Goal: Find contact information: Find contact information

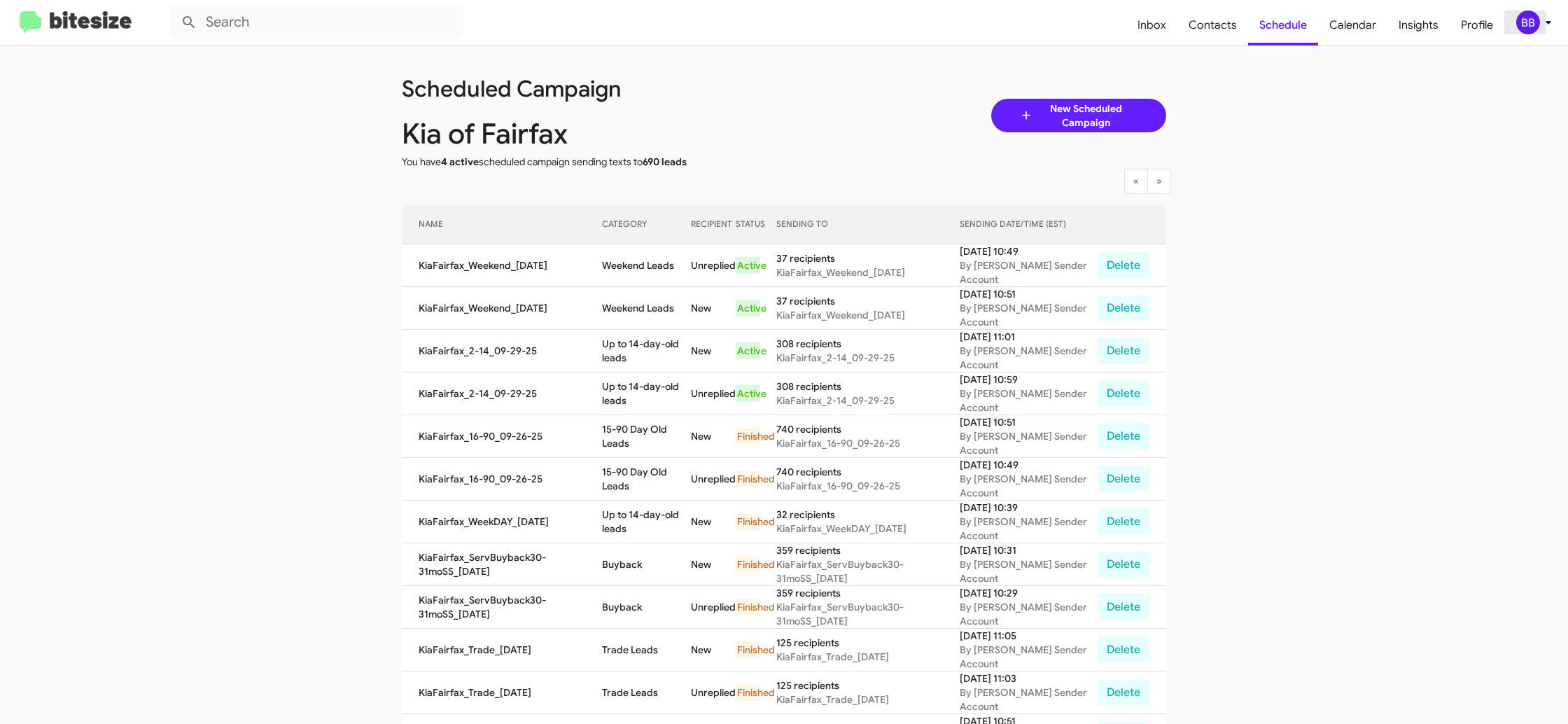
click at [1516, 14] on span "BB" at bounding box center [1537, 23] width 42 height 24
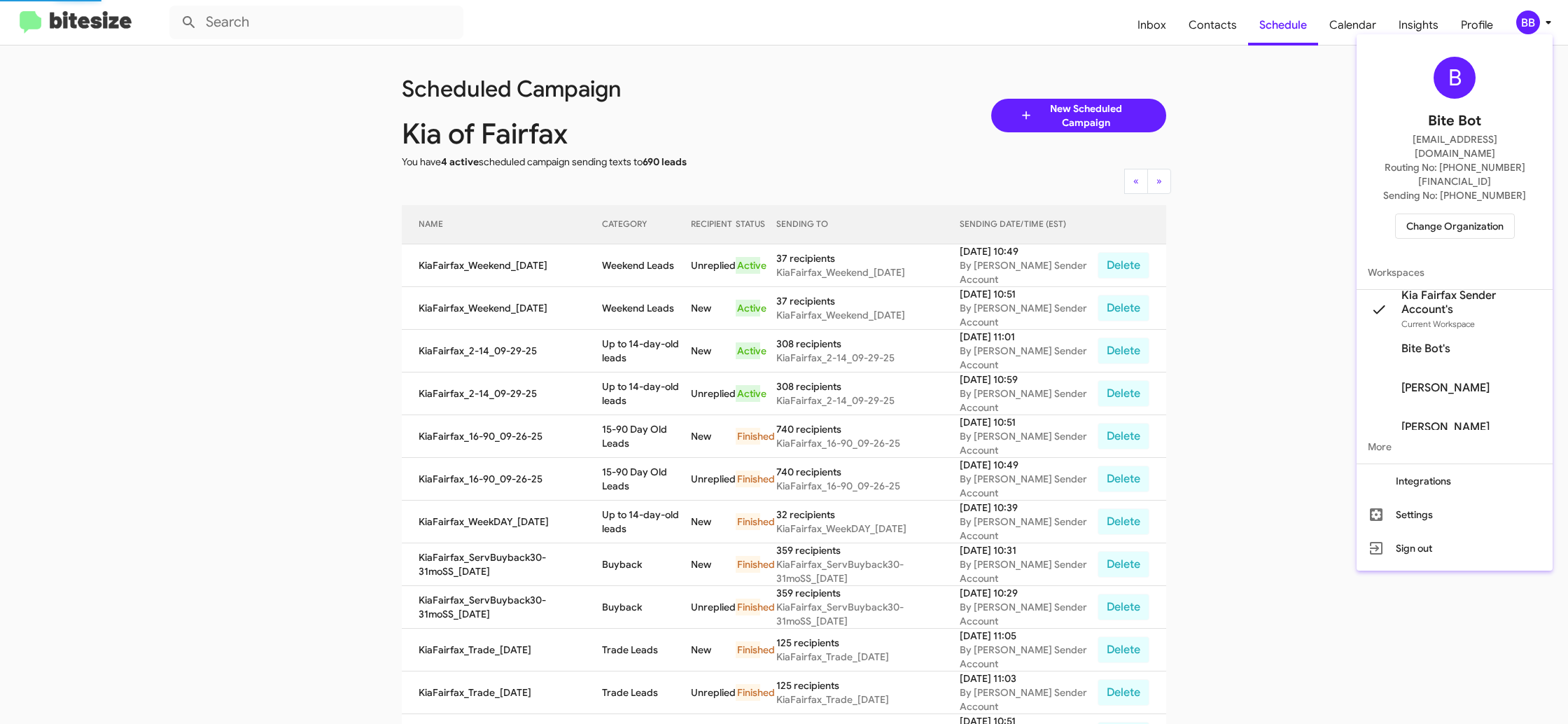
click at [1447, 214] on span "Change Organization" at bounding box center [1454, 227] width 97 height 24
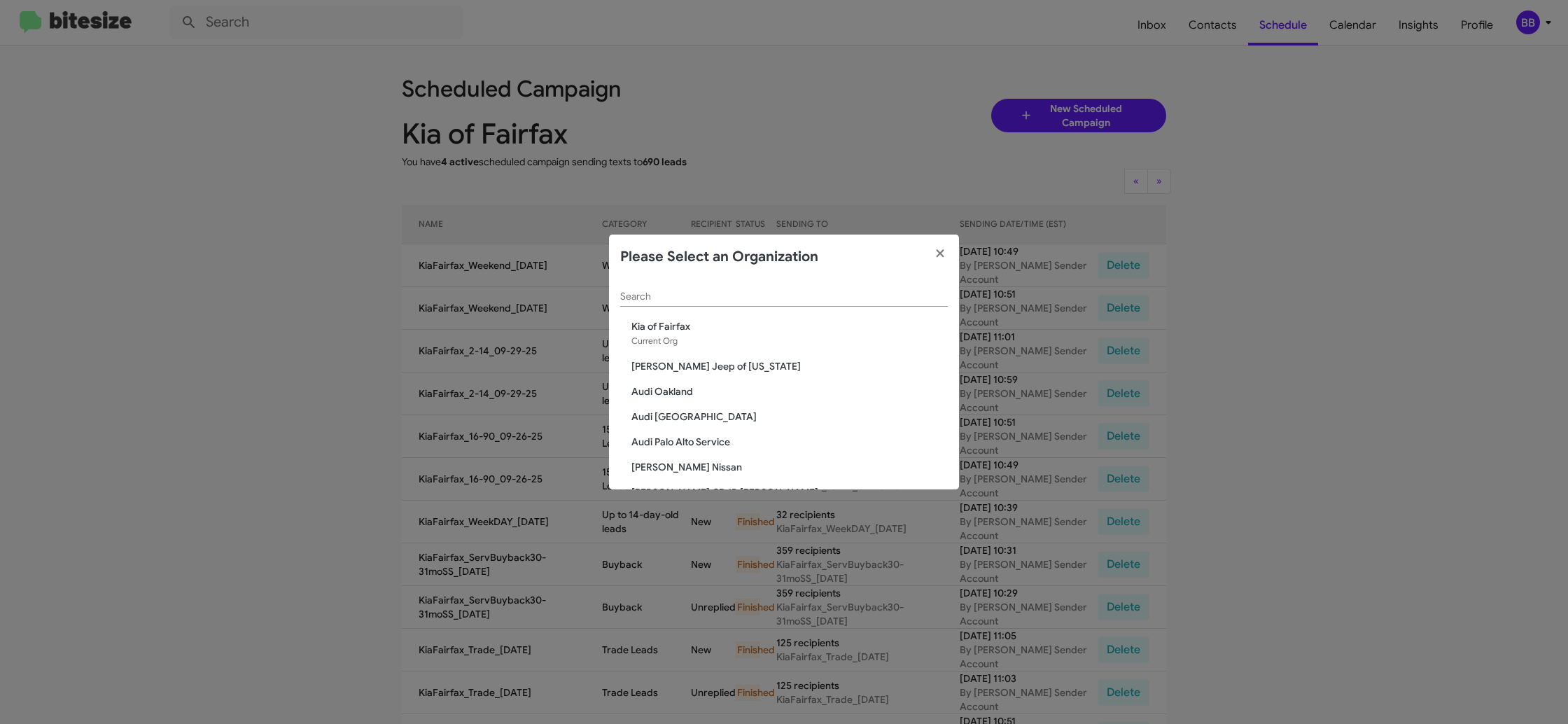
click at [632, 304] on div "Search" at bounding box center [784, 293] width 328 height 27
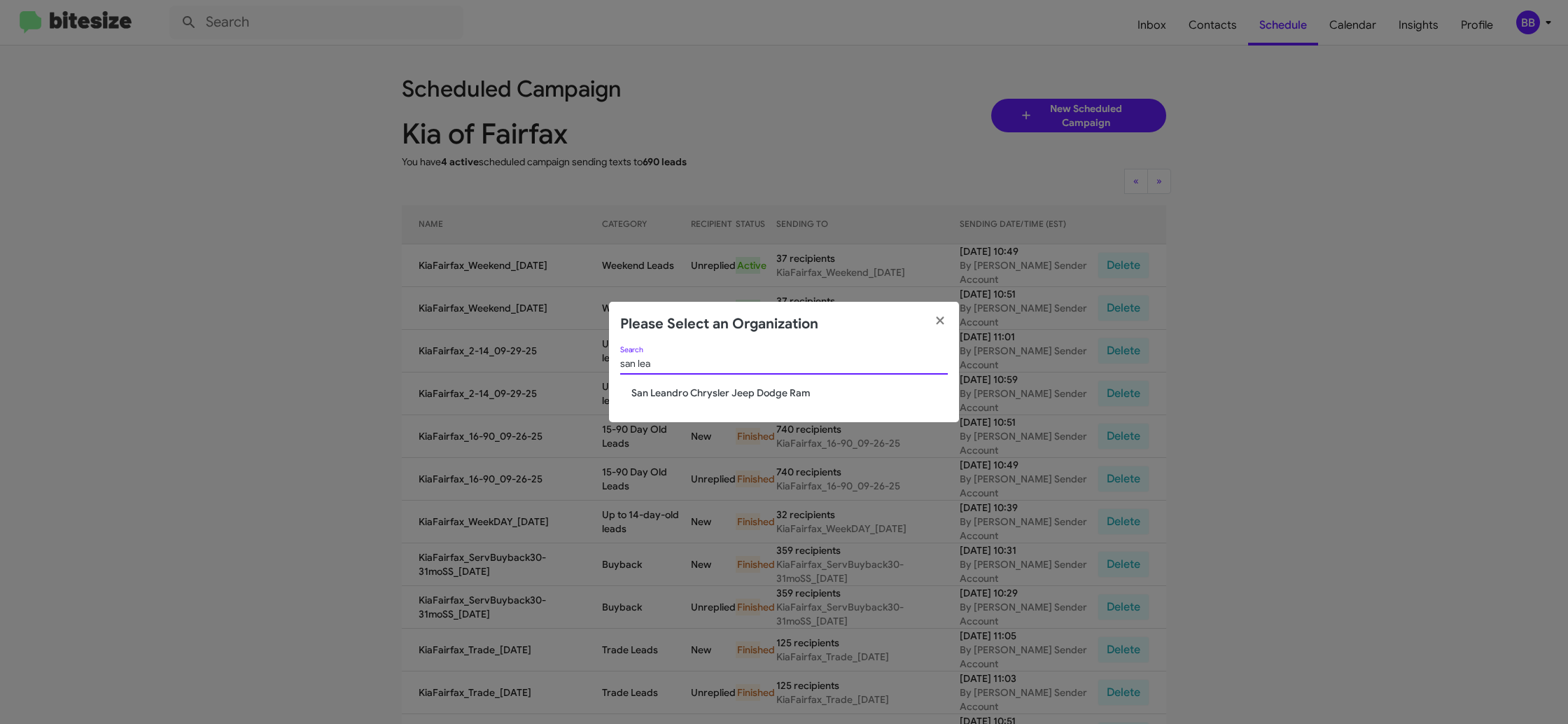
type input "san lea"
click at [702, 396] on span "San Leandro Chrysler Jeep Dodge Ram" at bounding box center [790, 393] width 317 height 14
click at [703, 392] on span "San Leandro Chrysler Jeep Dodge Ram" at bounding box center [790, 393] width 317 height 14
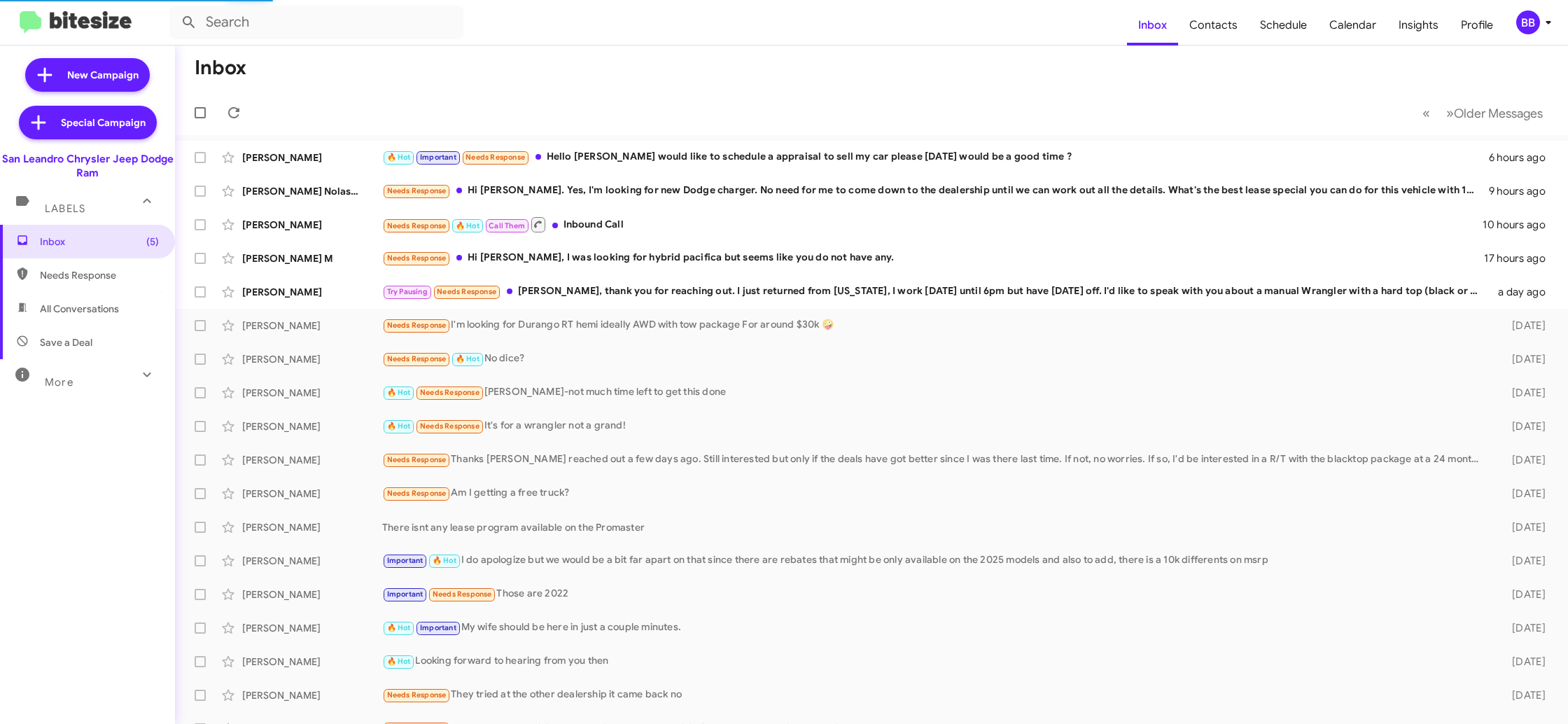
click at [1524, 28] on div "BB" at bounding box center [1529, 23] width 24 height 24
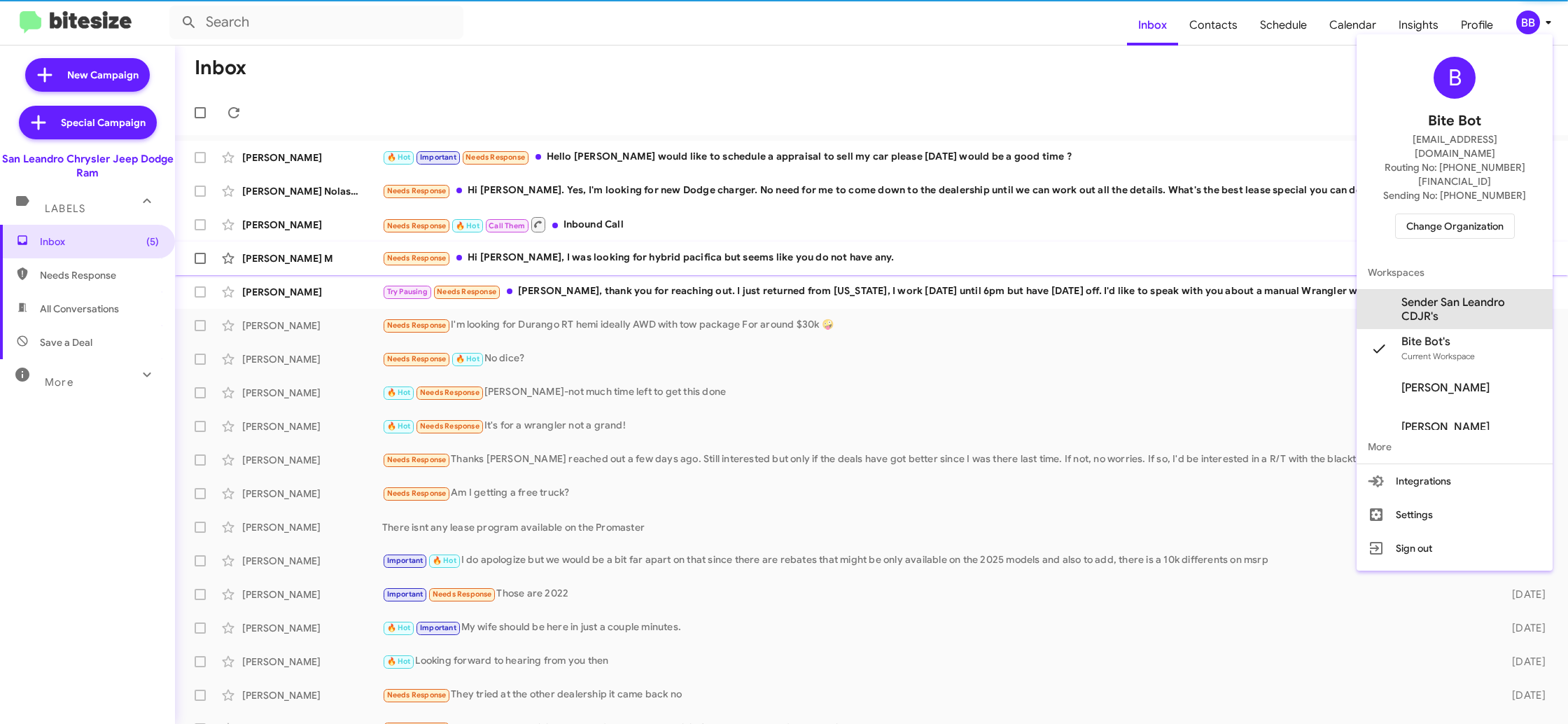
drag, startPoint x: 1469, startPoint y: 275, endPoint x: 1456, endPoint y: 254, distance: 24.7
click at [1469, 296] on span "Sender San Leandro CDJR's" at bounding box center [1471, 310] width 140 height 28
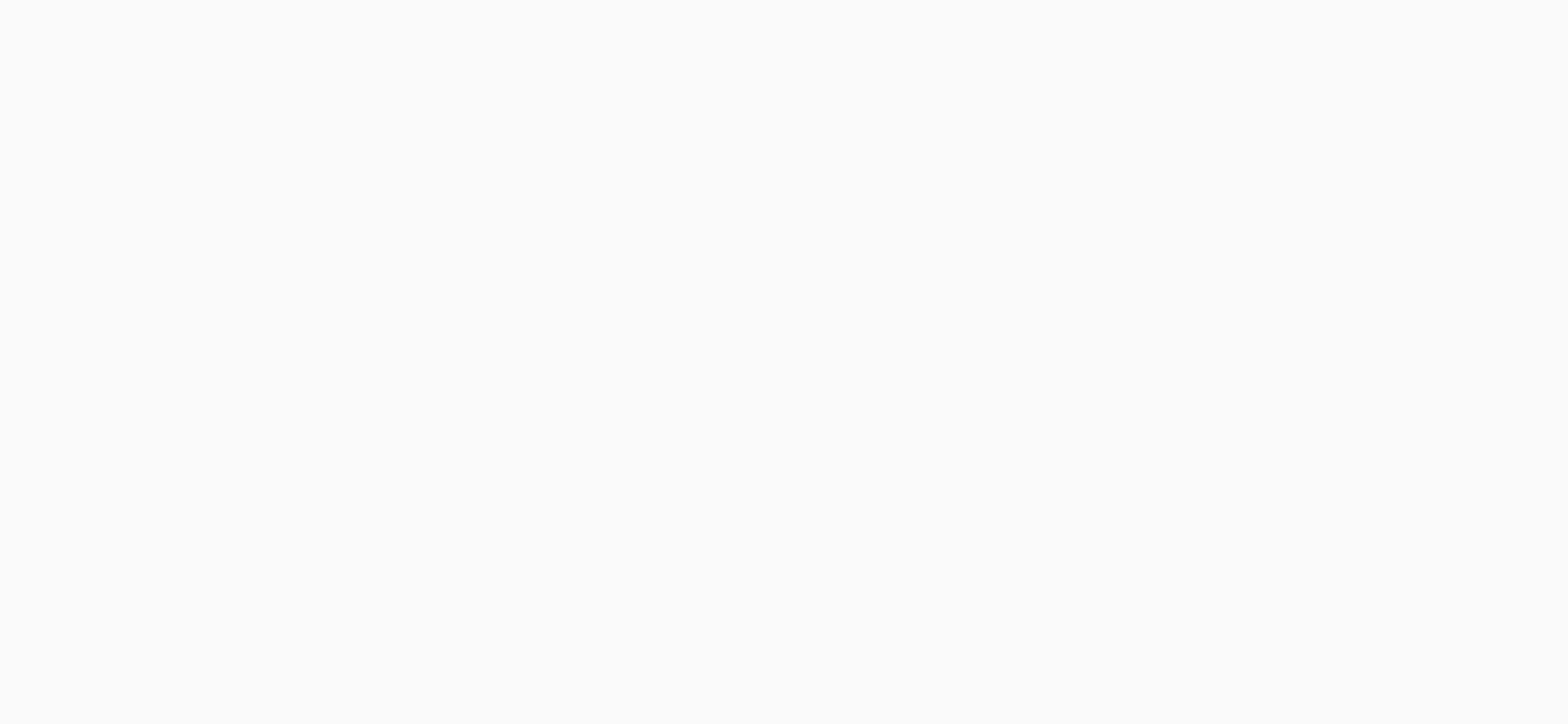
click at [1226, 29] on body at bounding box center [784, 362] width 1568 height 724
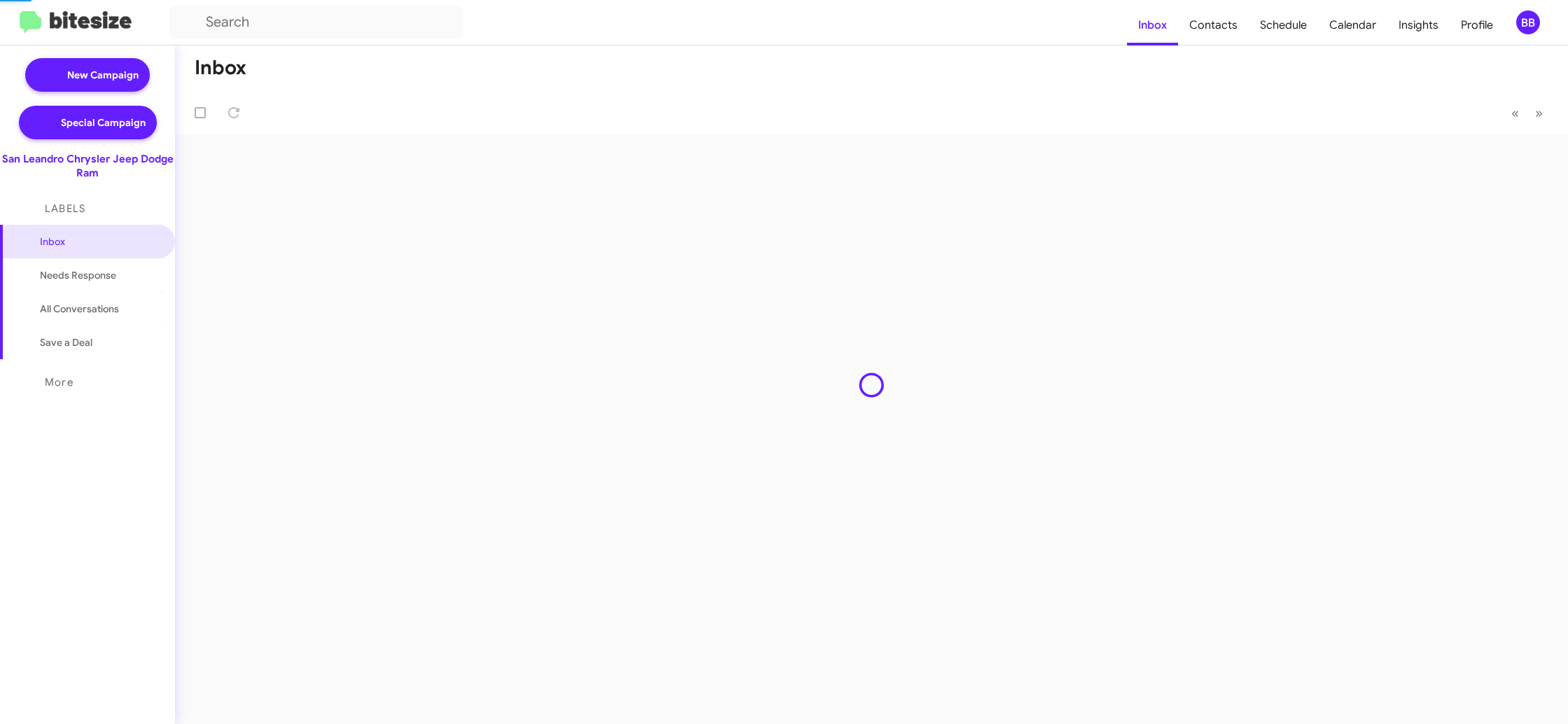
click at [1226, 29] on span "Contacts" at bounding box center [1213, 25] width 71 height 40
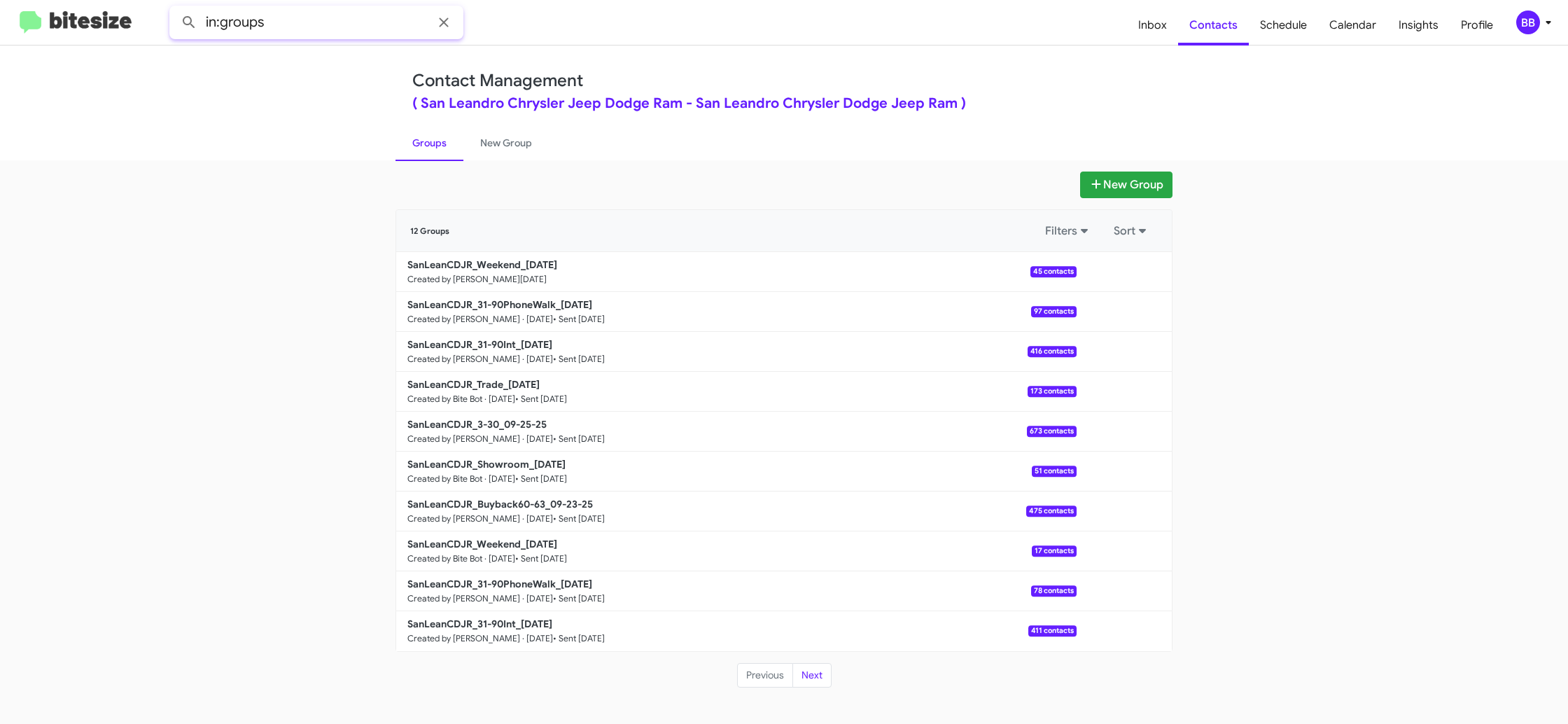
click at [365, 27] on input "in:groups" at bounding box center [316, 23] width 294 height 34
type input "in:groups weekend"
click at [175, 8] on button at bounding box center [189, 22] width 28 height 28
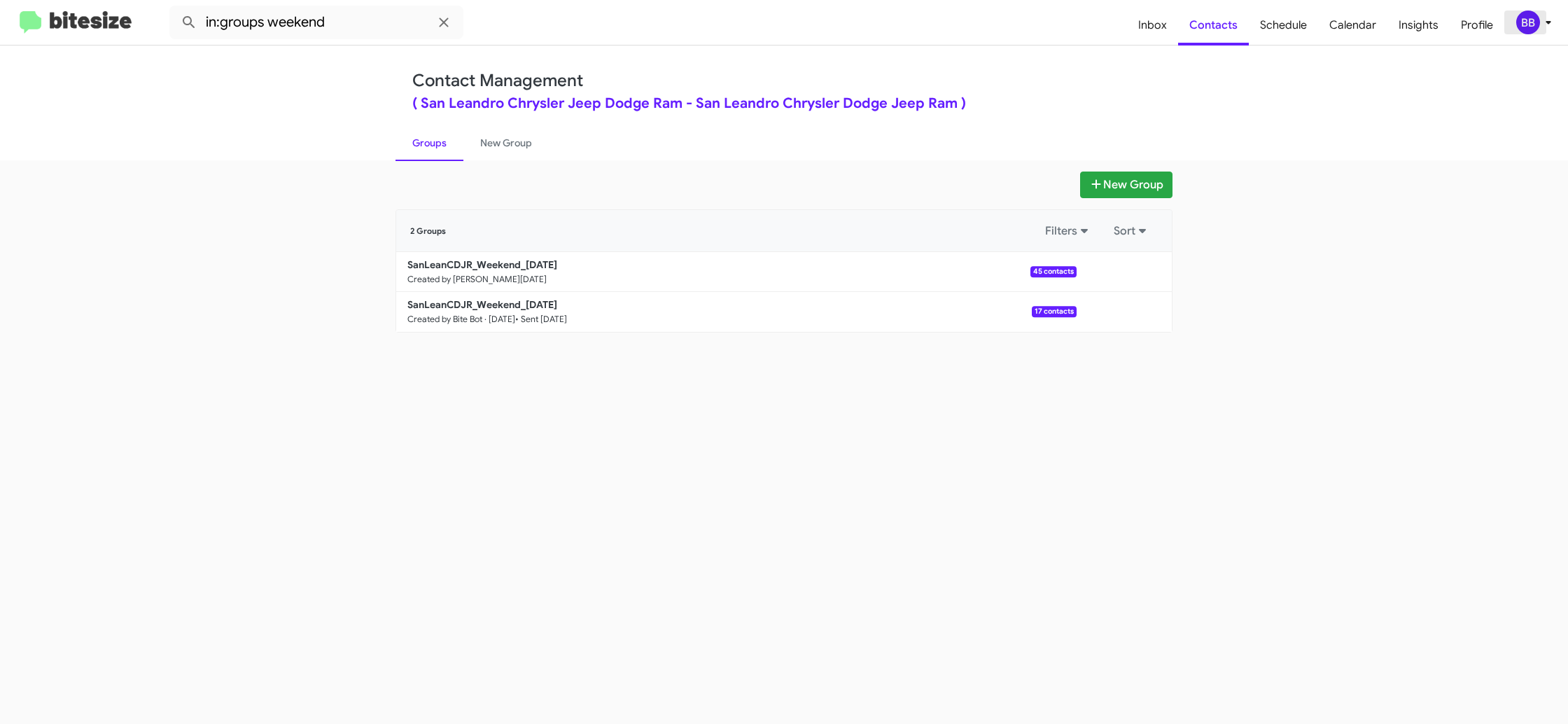
click at [1511, 27] on button "BB" at bounding box center [1529, 23] width 48 height 24
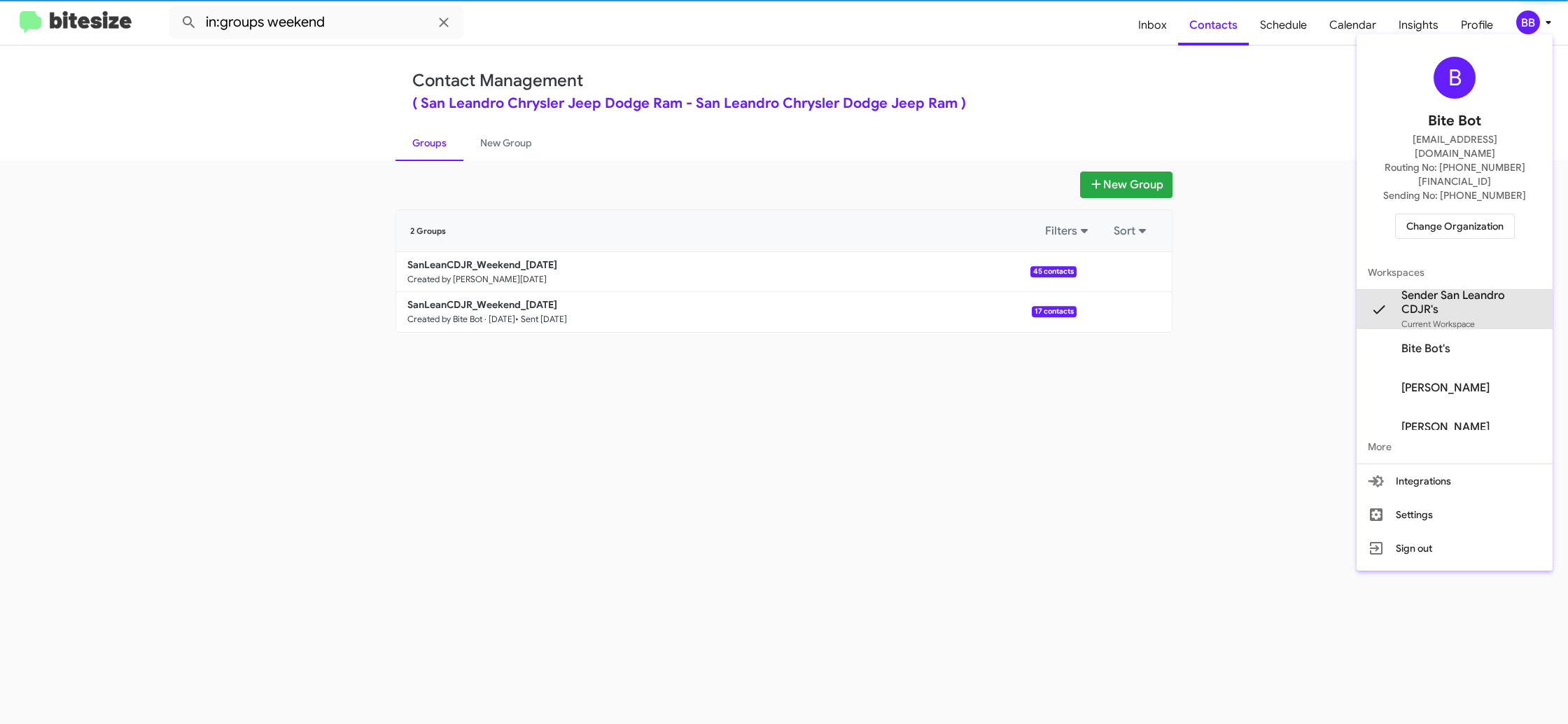
click at [1445, 289] on span "Sender San Leandro CDJR's" at bounding box center [1471, 302] width 140 height 28
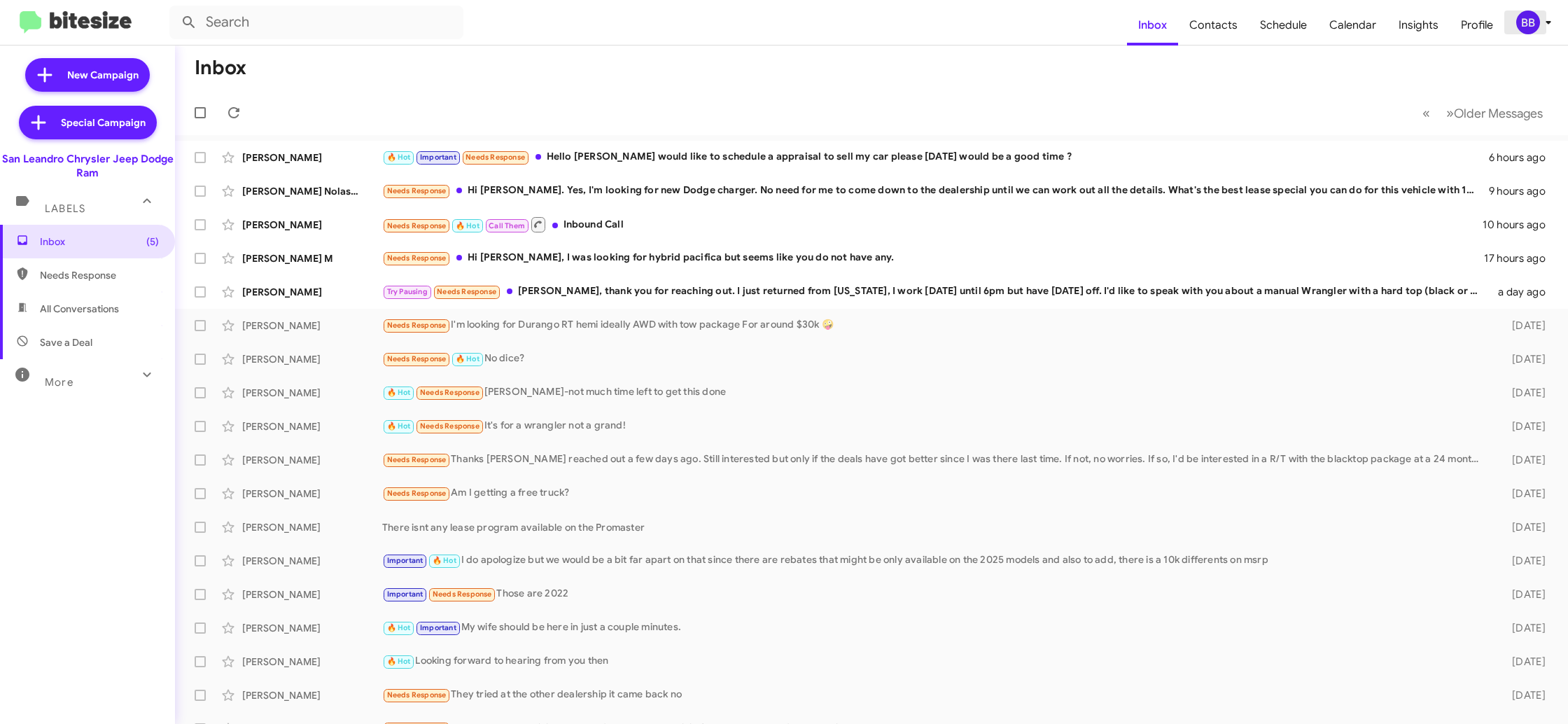
click at [1541, 30] on icon at bounding box center [1548, 22] width 17 height 17
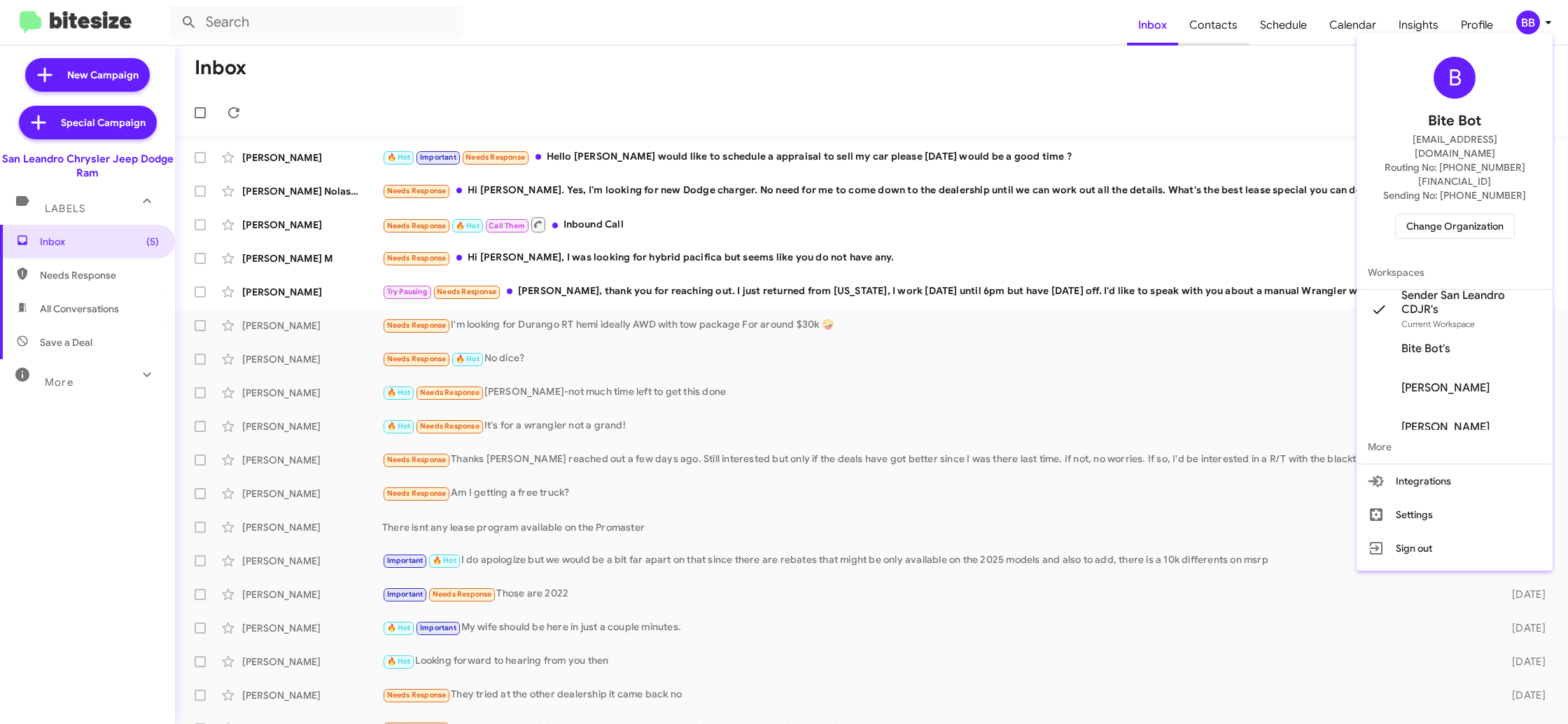
click at [1216, 41] on div at bounding box center [784, 362] width 1568 height 724
click at [1214, 31] on span "Contacts" at bounding box center [1213, 25] width 71 height 40
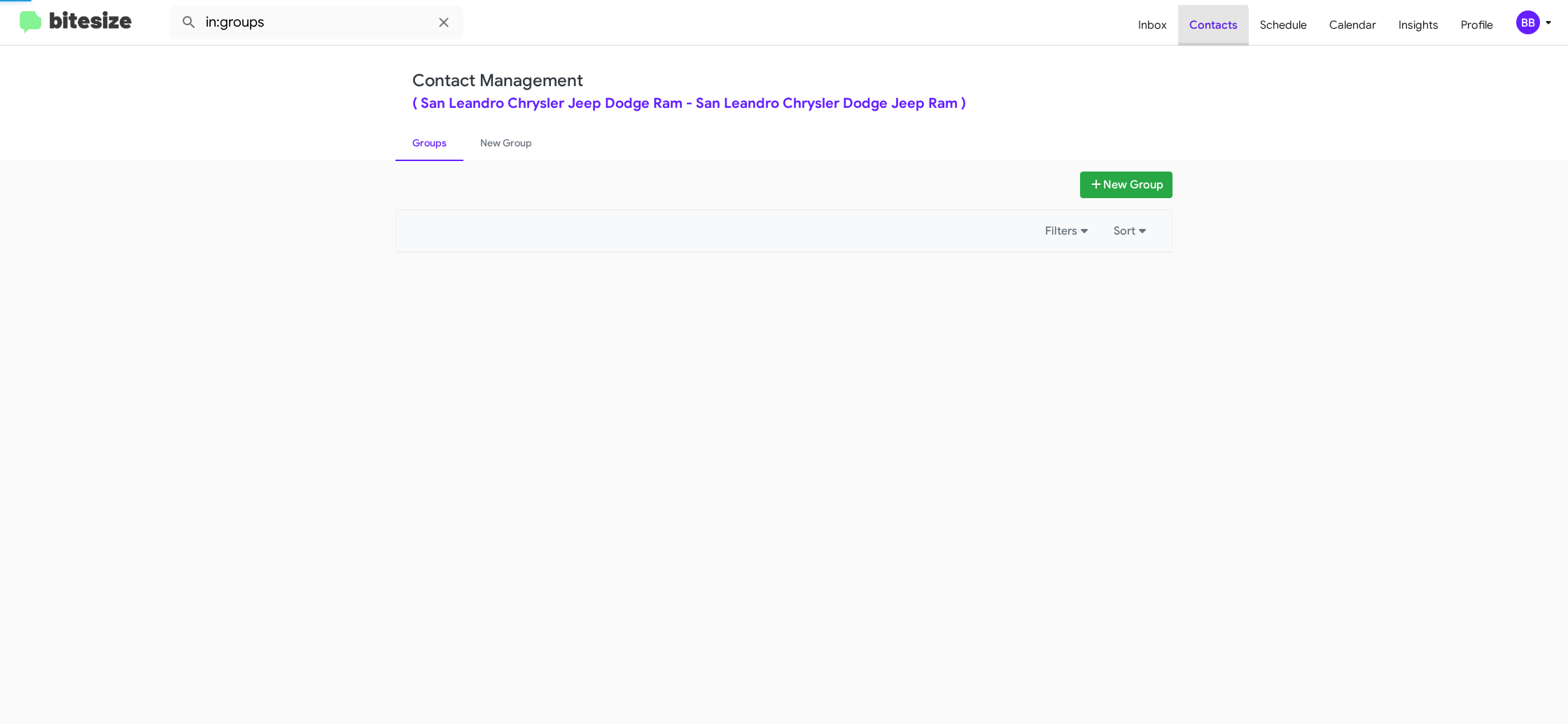
click at [1214, 31] on span "Contacts" at bounding box center [1213, 25] width 71 height 40
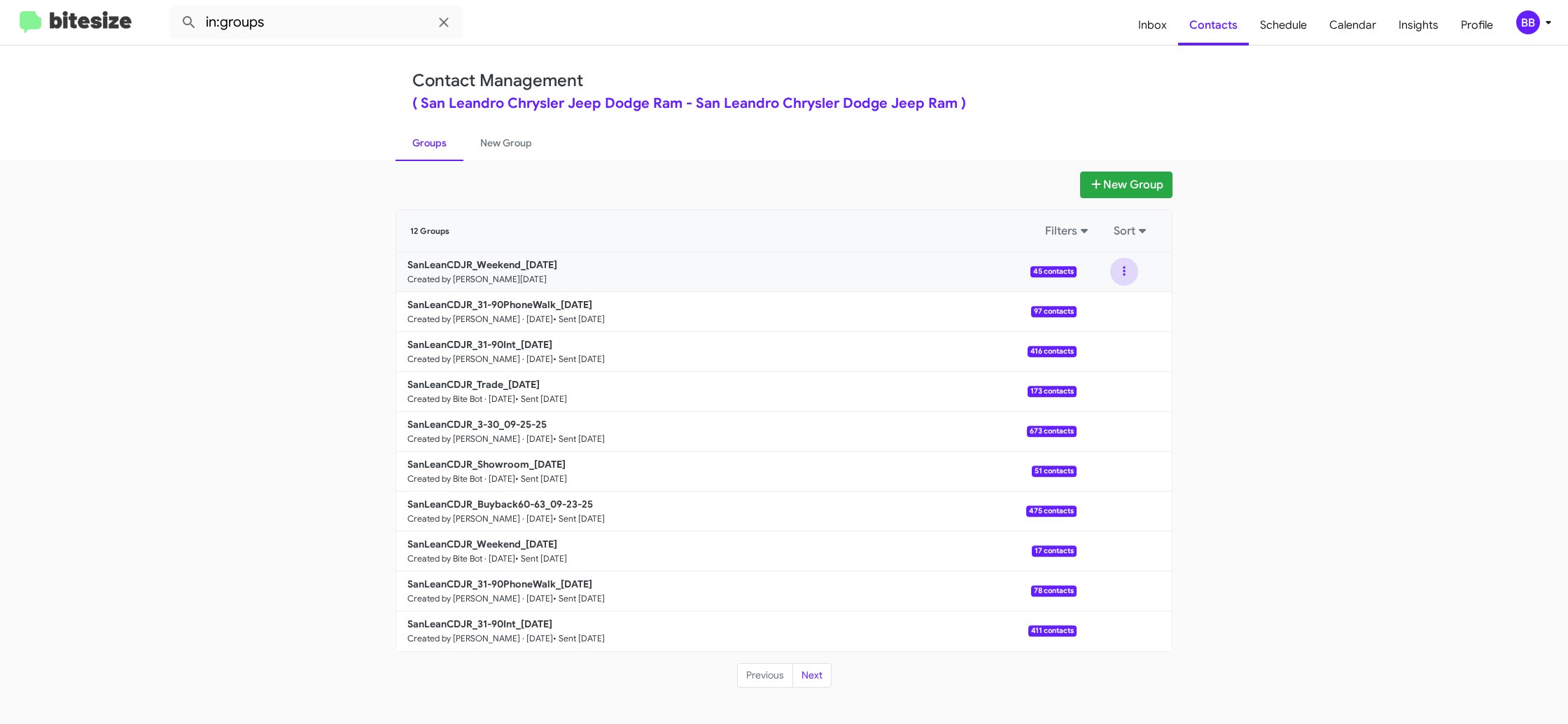
click at [1123, 275] on button at bounding box center [1124, 272] width 28 height 28
click at [1116, 306] on button "View contacts" at bounding box center [1081, 310] width 112 height 34
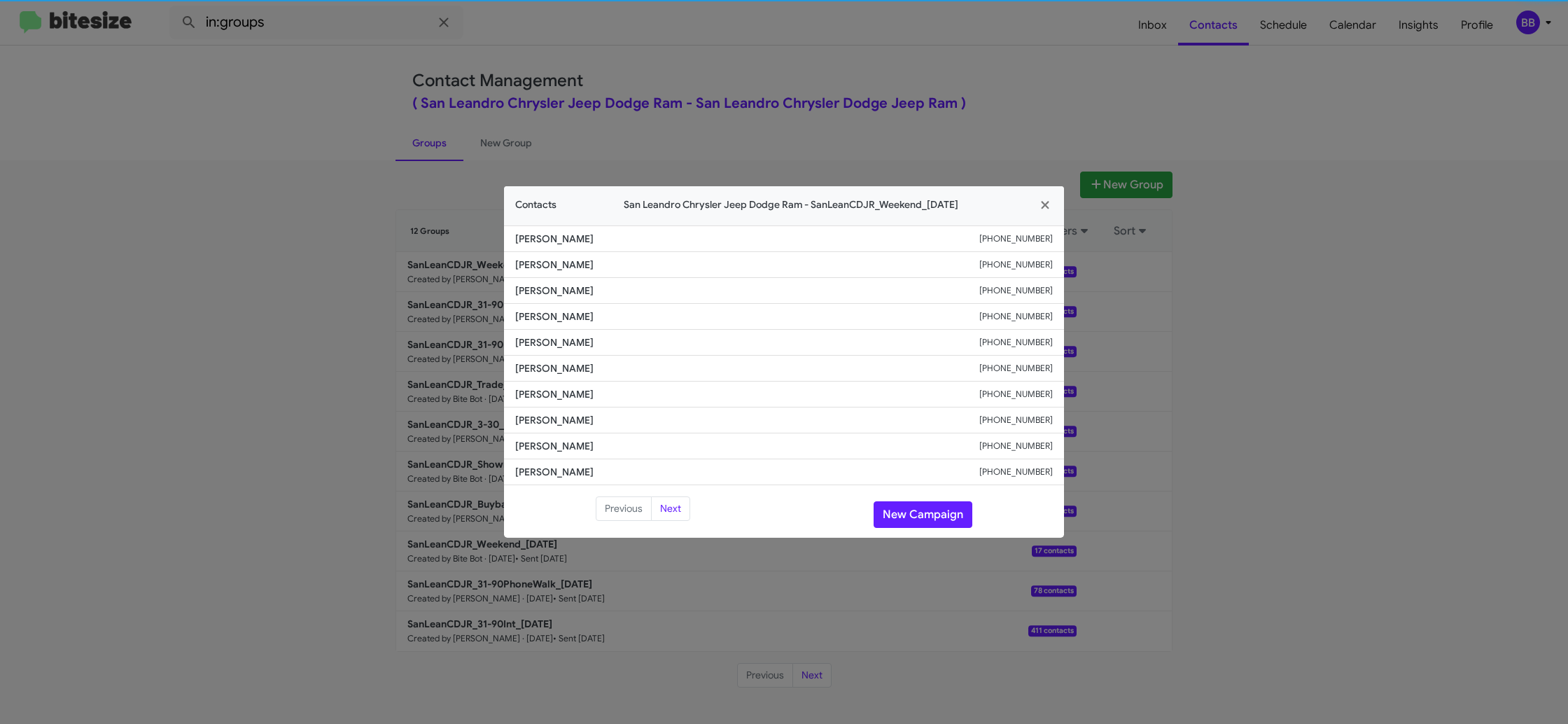
click at [525, 340] on span "[PERSON_NAME]" at bounding box center [747, 342] width 464 height 14
copy span "[PERSON_NAME]"
click at [744, 111] on modal-container "Contacts San Leandro Chrysler Jeep Dodge Ram - SanLeanCDJR_Weekend_[DATE] [GEOG…" at bounding box center [784, 362] width 1568 height 724
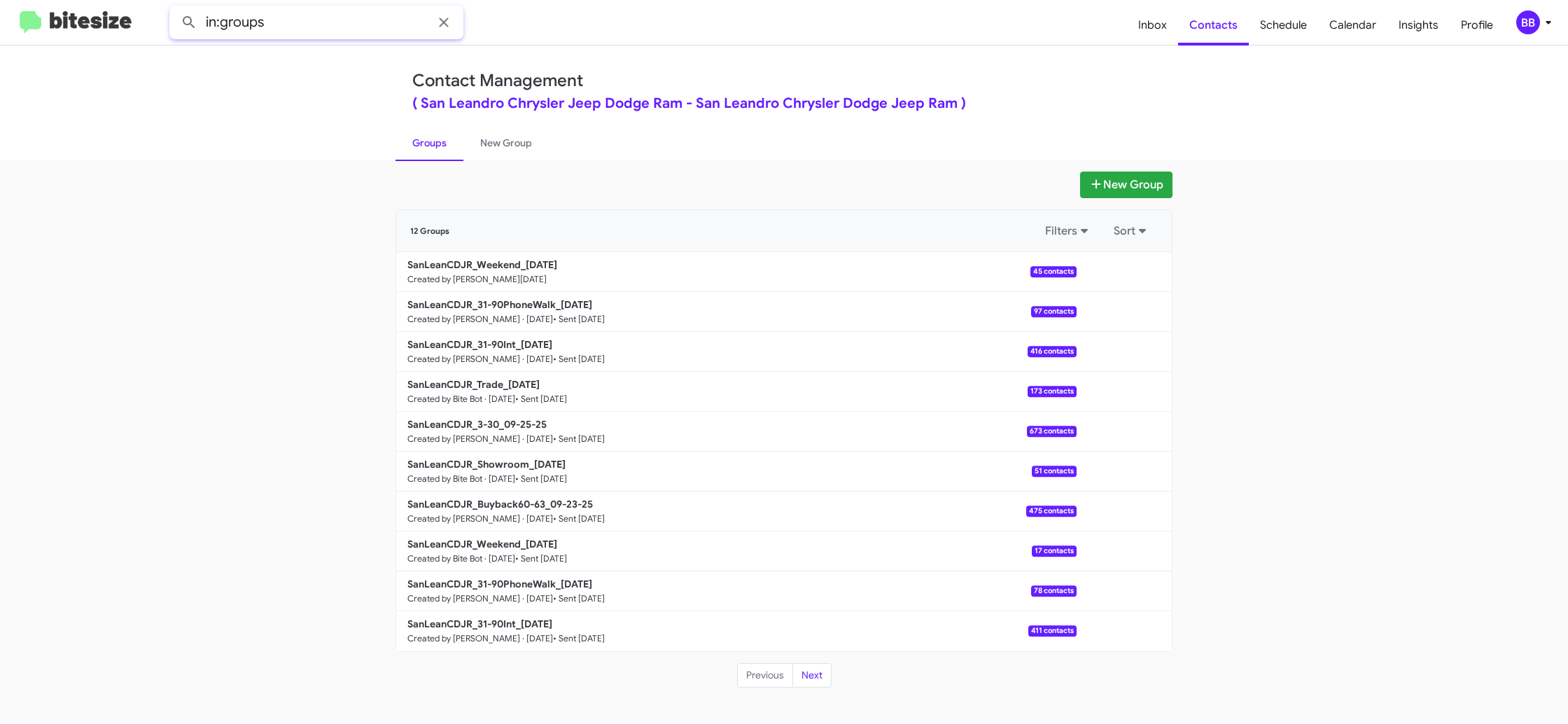
click at [388, 28] on input "in:groups" at bounding box center [316, 23] width 294 height 34
type input "in:groups weekend"
click at [175, 8] on button at bounding box center [189, 22] width 28 height 28
